Goal: Navigation & Orientation: Find specific page/section

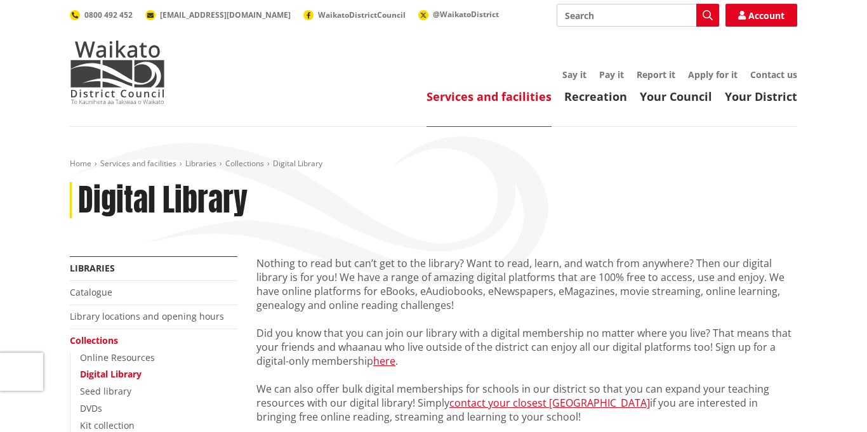
click at [565, 202] on div "Digital Library" at bounding box center [433, 200] width 727 height 37
